Goal: Task Accomplishment & Management: Complete application form

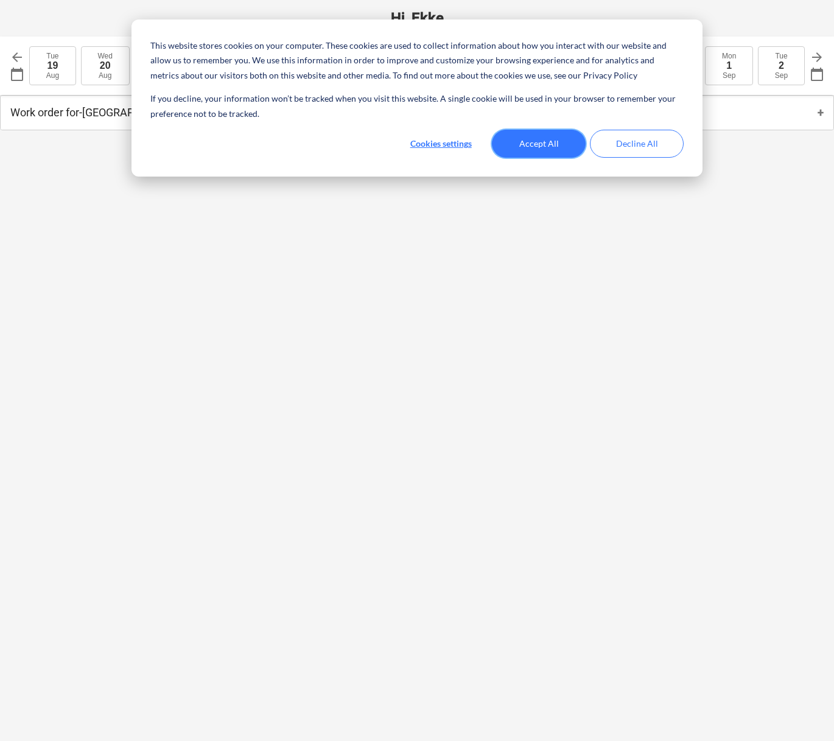
click at [557, 141] on button "Accept All" at bounding box center [539, 144] width 94 height 28
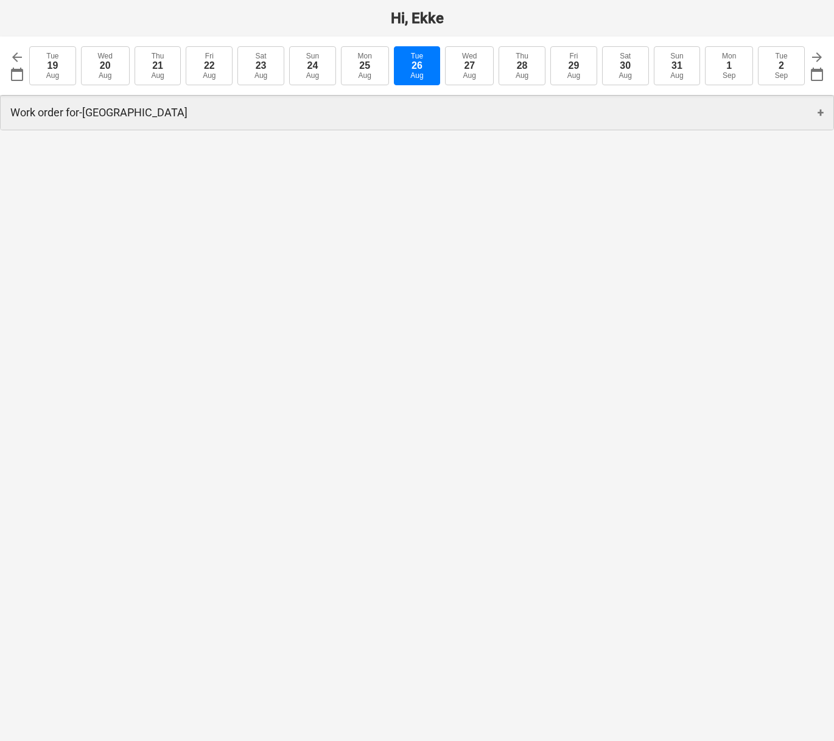
click at [462, 111] on div "Work order for - Butterfly Avenue +" at bounding box center [417, 113] width 833 height 34
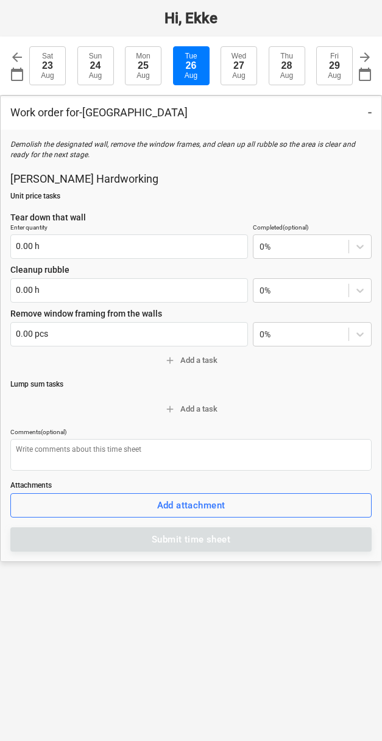
type textarea "x"
click at [341, 183] on p "[PERSON_NAME] Hardworking" at bounding box center [190, 179] width 361 height 15
click at [209, 193] on p "Unit price tasks" at bounding box center [190, 196] width 361 height 10
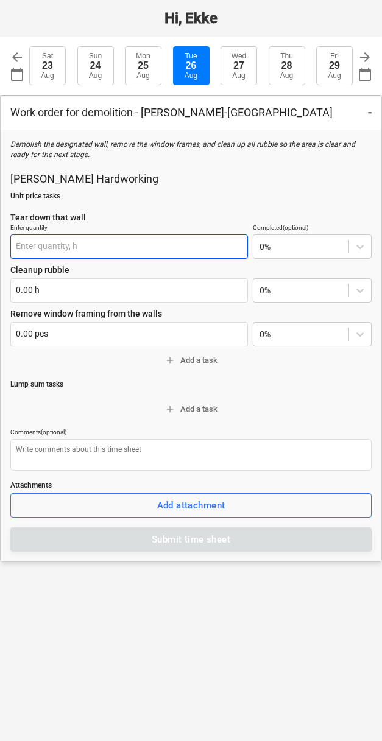
click at [119, 241] on input "text" at bounding box center [128, 246] width 237 height 24
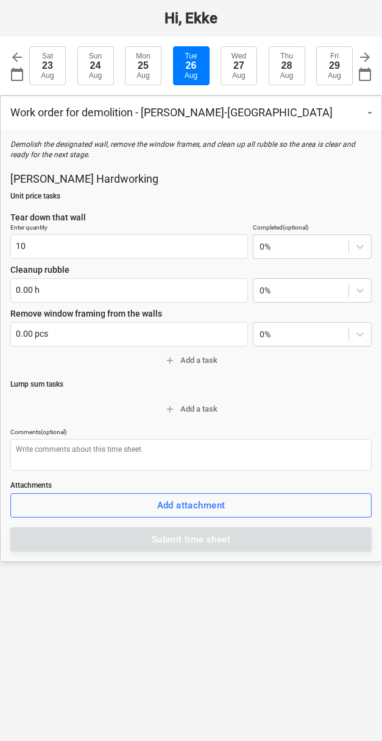
type input "10.00 h"
click at [113, 225] on p "Enter quantity" at bounding box center [128, 228] width 237 height 10
type textarea "x"
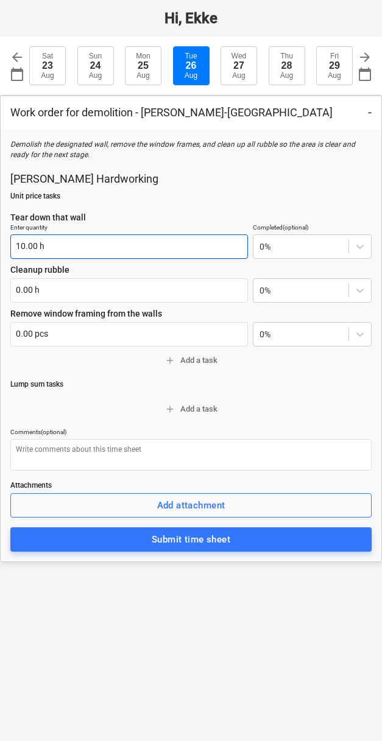
type input "10"
click at [82, 246] on input "10" at bounding box center [128, 246] width 237 height 24
type textarea "x"
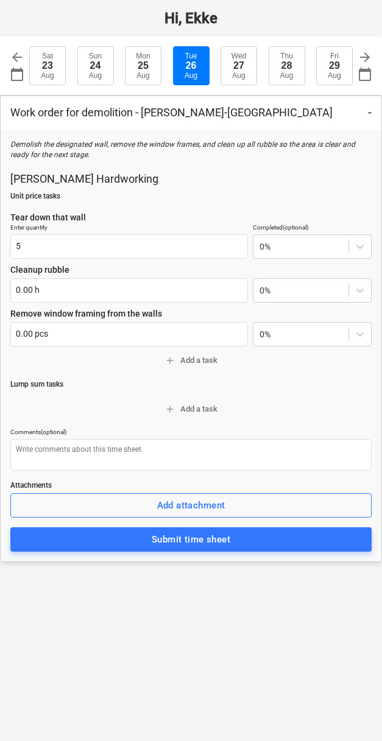
type input "5.00 h"
click at [170, 200] on p "Unit price tasks" at bounding box center [190, 196] width 361 height 10
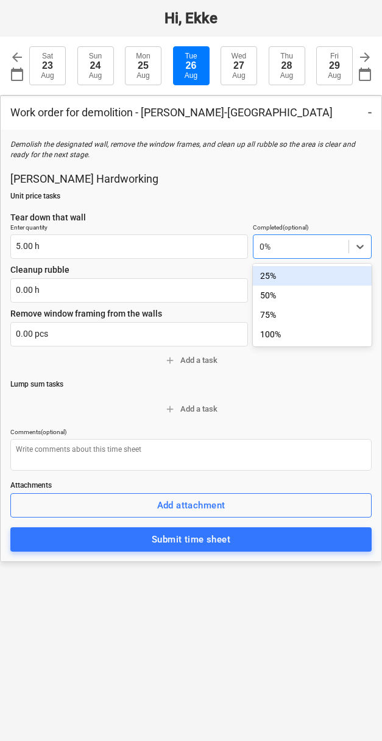
click at [301, 252] on div at bounding box center [300, 247] width 83 height 12
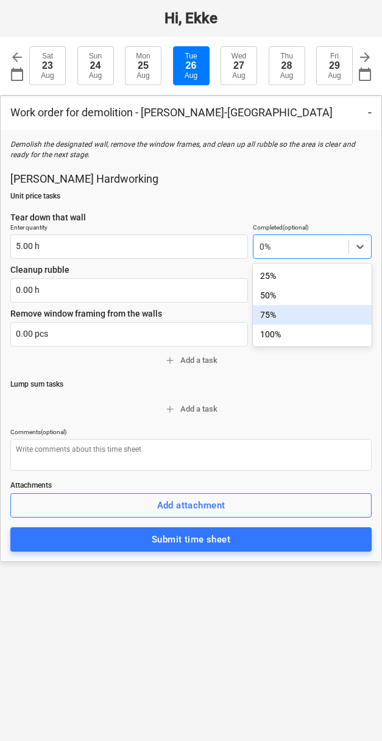
click at [293, 311] on div "75%" at bounding box center [312, 314] width 119 height 19
type textarea "x"
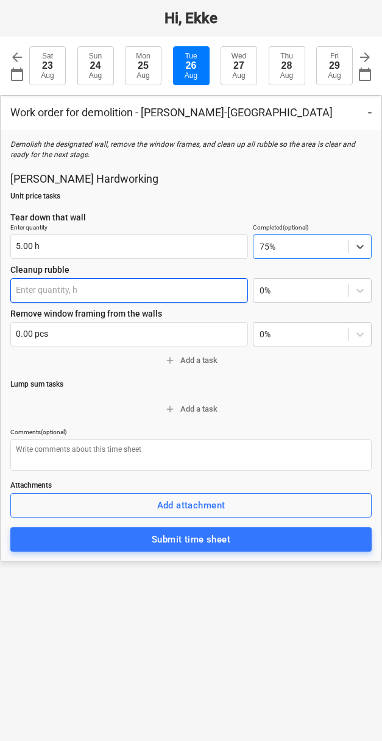
click at [178, 298] on input "text" at bounding box center [128, 290] width 237 height 24
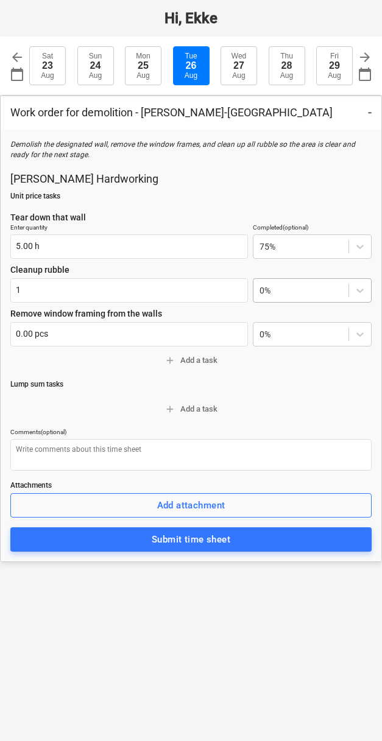
type input "1.00 h"
click at [292, 296] on div "0%" at bounding box center [300, 290] width 95 height 17
click at [275, 375] on div "100%" at bounding box center [312, 377] width 119 height 19
type textarea "x"
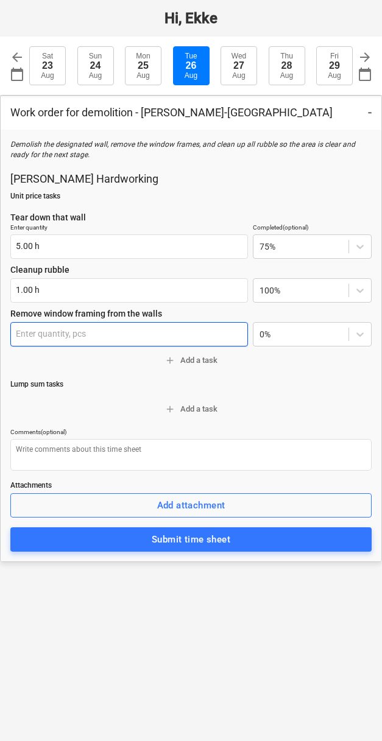
click at [146, 337] on input "text" at bounding box center [128, 334] width 237 height 24
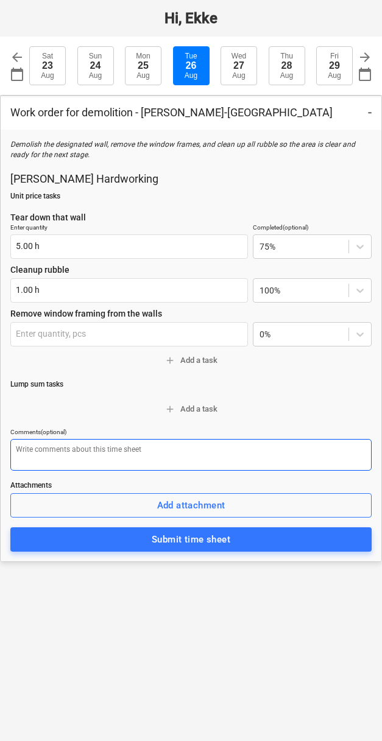
type input "0.00 pcs"
click at [112, 466] on textarea at bounding box center [190, 455] width 361 height 32
type textarea "x"
type textarea "I"
type textarea "x"
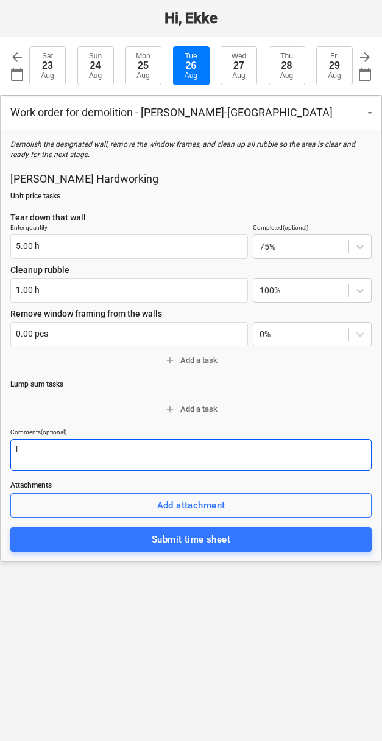
type textarea "I'"
type textarea "x"
type textarea "I'v"
type textarea "x"
type textarea "I've"
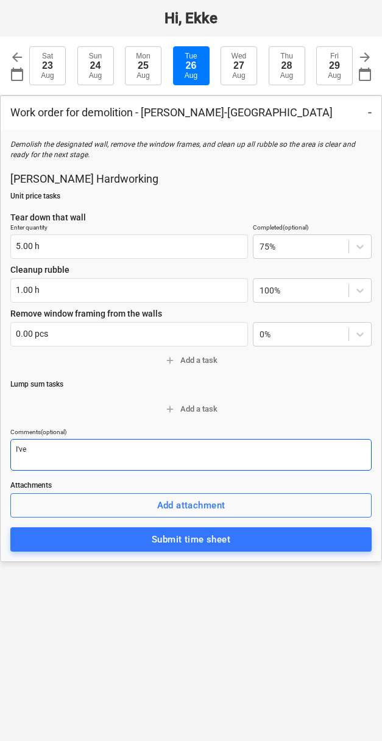
type textarea "x"
type textarea "I've"
type textarea "x"
type textarea "I've d"
type textarea "x"
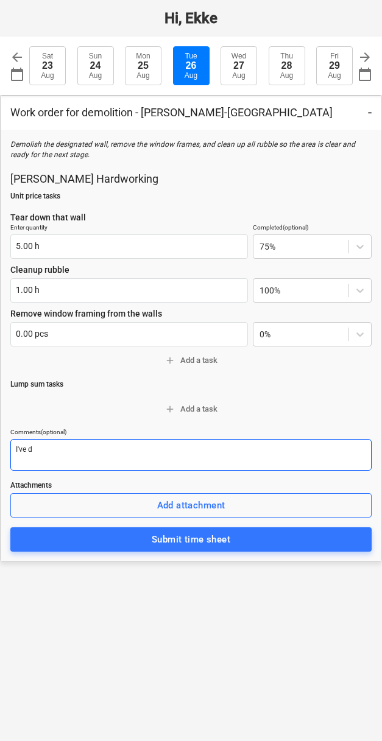
type textarea "I've do"
type textarea "x"
type textarea "I've don"
type textarea "x"
type textarea "I've done"
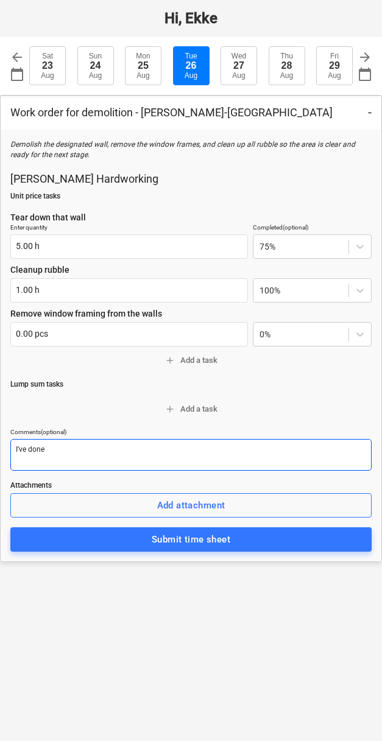
type textarea "x"
type textarea "I've done"
type textarea "x"
type textarea "I've done al"
type textarea "x"
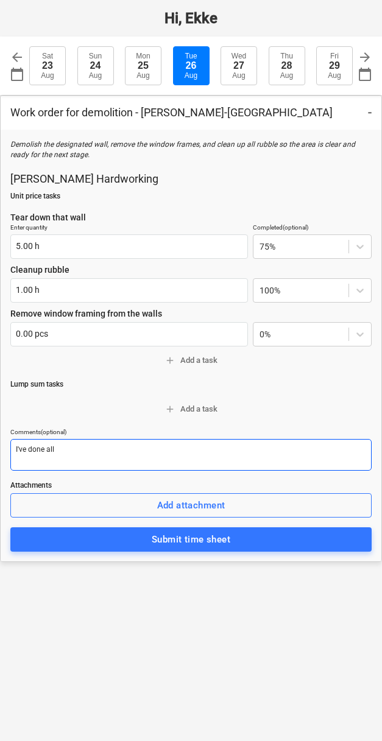
type textarea "I've done all"
type textarea "x"
type textarea "I've done all o"
type textarea "x"
type textarea "I've done all of"
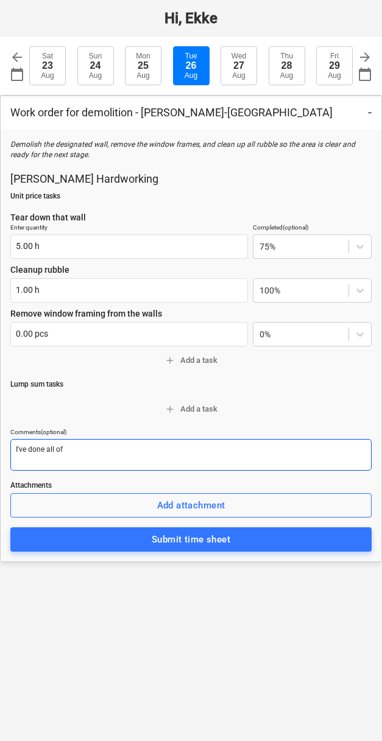
type textarea "x"
type textarea "I've done all of"
type textarea "x"
type textarea "I've done all of t"
type textarea "x"
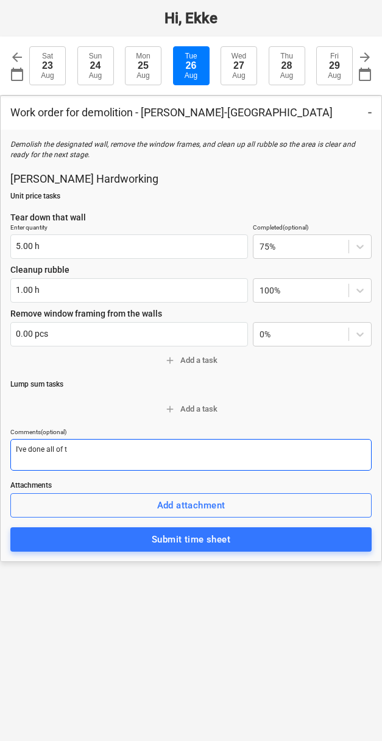
type textarea "I've done all of th"
type textarea "x"
type textarea "I've done all of the"
type textarea "x"
type textarea "I've done all of the"
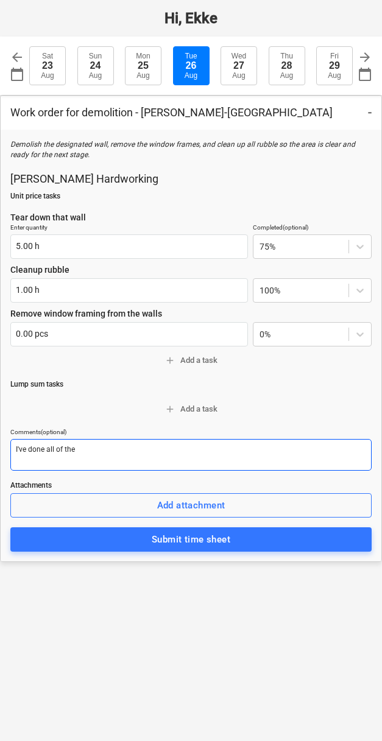
type textarea "x"
type textarea "I've done all of the w"
type textarea "x"
type textarea "I've done all of the wo"
type textarea "x"
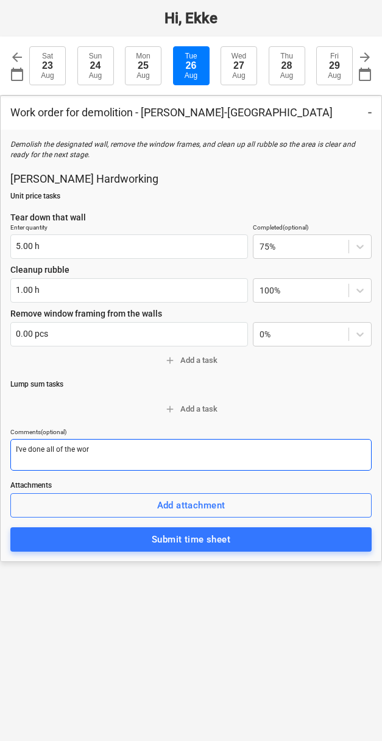
type textarea "I've done all of the work"
type textarea "x"
type textarea "I've done all of the work,"
type textarea "x"
type textarea "I've done all of the work, b"
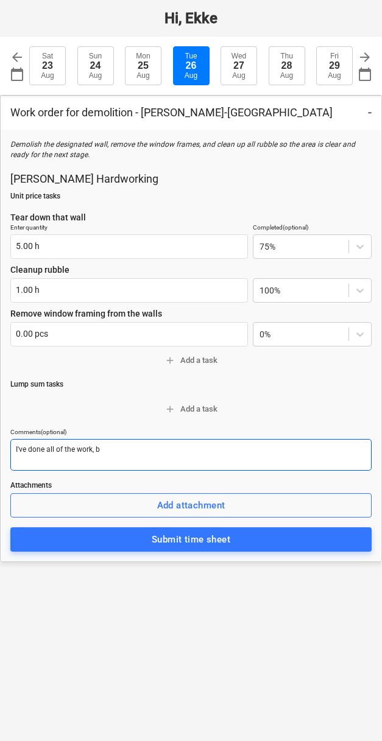
type textarea "x"
type textarea "I've done all of the work, bo"
type textarea "x"
type textarea "I've done all of the work, bos"
type textarea "x"
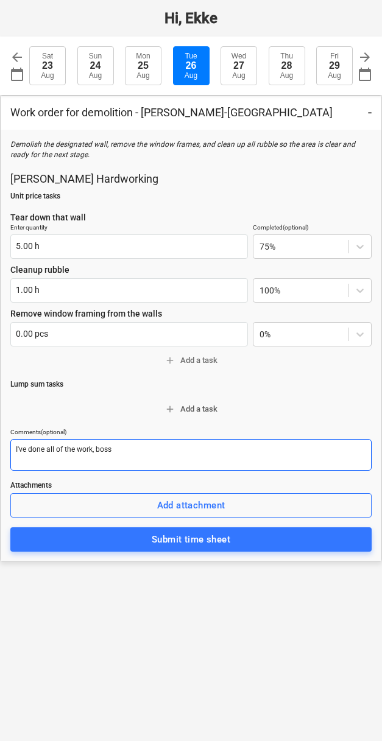
type textarea "I've done all of the work, boss"
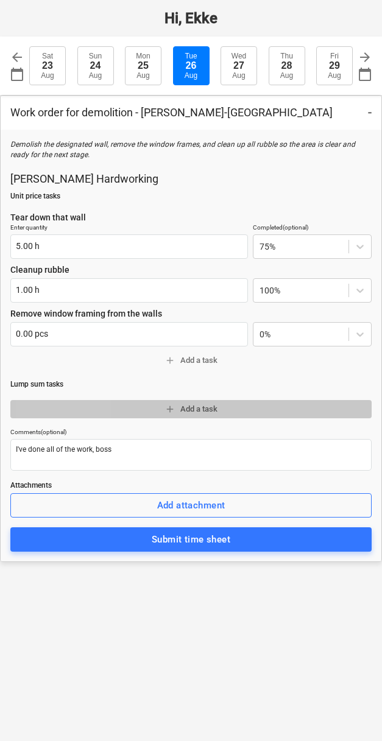
click at [289, 406] on span "add Add a task" at bounding box center [190, 409] width 351 height 14
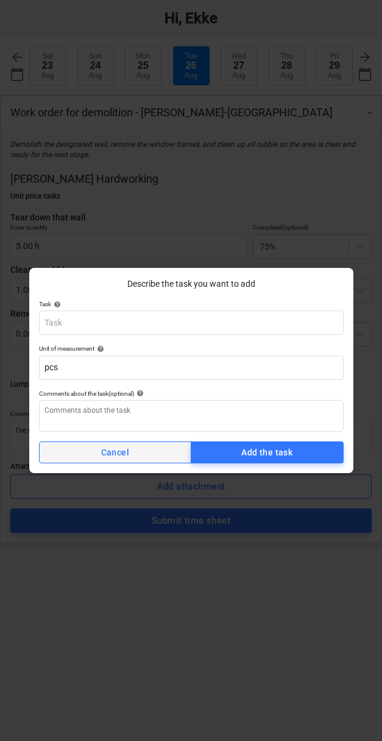
type textarea "x"
click at [155, 448] on span "Cancel" at bounding box center [115, 452] width 133 height 15
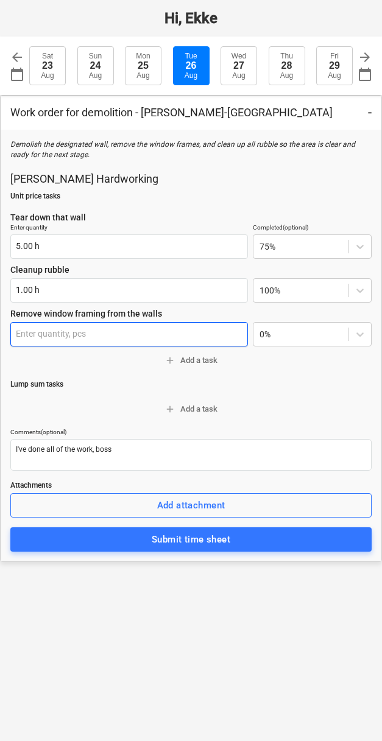
click at [183, 339] on input "text" at bounding box center [128, 334] width 237 height 24
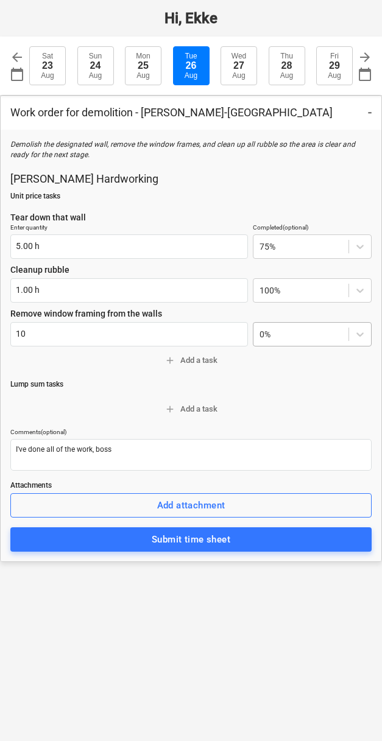
type input "10.00 pcs"
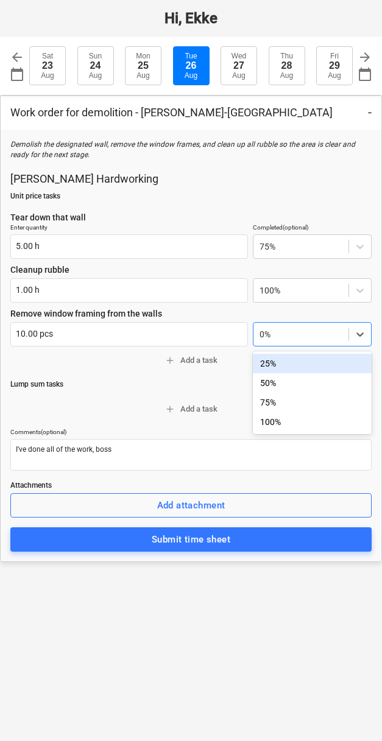
click at [343, 332] on div "0%" at bounding box center [300, 334] width 95 height 17
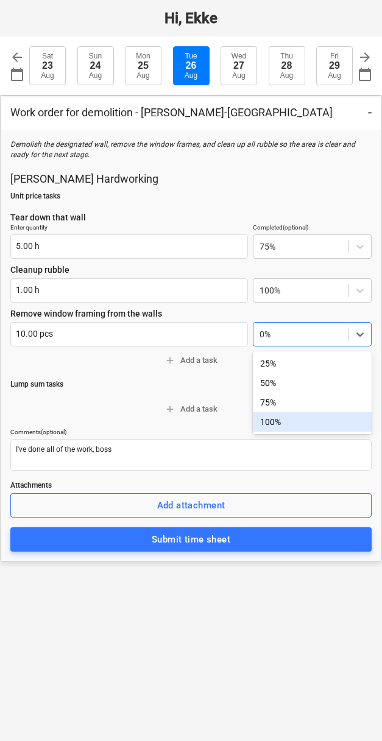
click at [292, 416] on div "100%" at bounding box center [312, 421] width 119 height 19
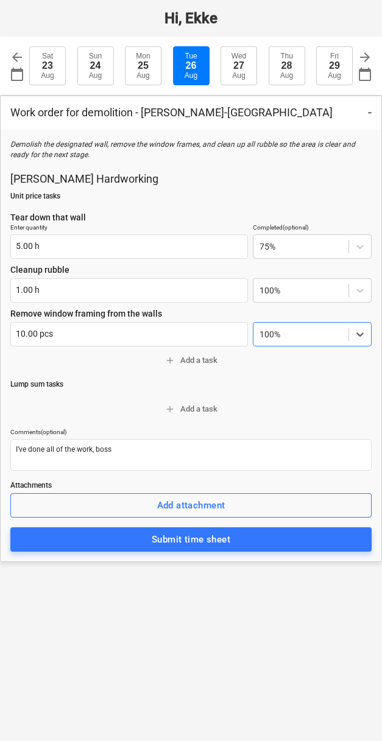
click at [17, 12] on h1 "Hi, Ekke" at bounding box center [191, 18] width 382 height 17
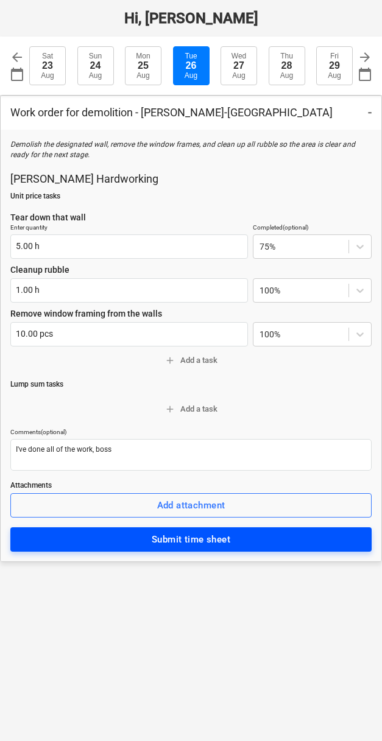
click at [306, 538] on span "Submit time sheet" at bounding box center [191, 540] width 334 height 16
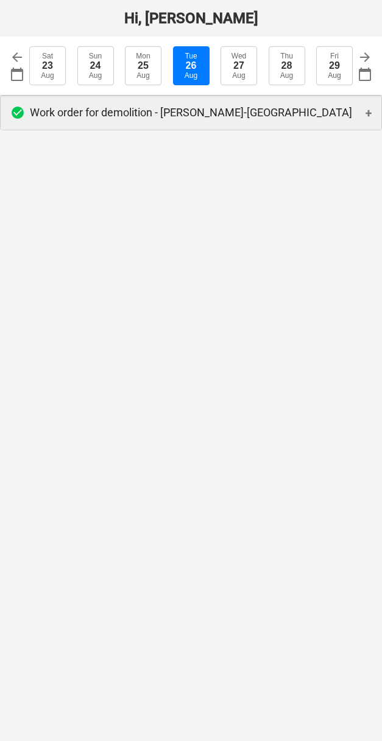
click at [367, 105] on div "check_circle Work order for demolition - [PERSON_NAME] - [GEOGRAPHIC_DATA] +" at bounding box center [191, 113] width 381 height 34
type textarea "x"
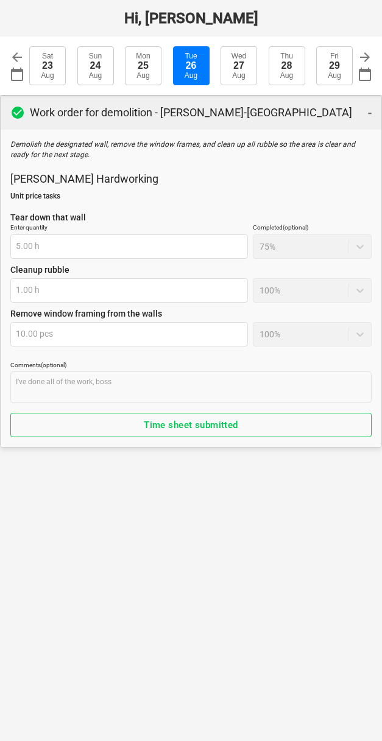
click at [359, 116] on div "check_circle Work order for demolition - [PERSON_NAME] - [GEOGRAPHIC_DATA] -" at bounding box center [191, 113] width 381 height 34
